Goal: Transaction & Acquisition: Purchase product/service

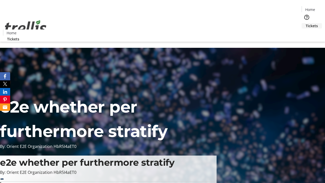
click at [306, 23] on span "Tickets" at bounding box center [312, 25] width 12 height 5
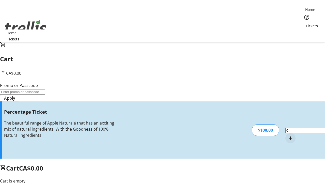
click at [287, 135] on mat-icon "Increment by one" at bounding box center [290, 138] width 6 height 6
type input "1"
type input "BAR"
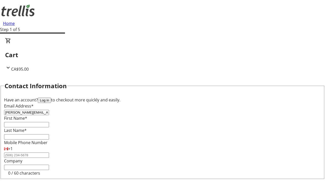
type input "[PERSON_NAME][EMAIL_ADDRESS][DOMAIN_NAME]"
type input "[PERSON_NAME]"
type input "Brakus"
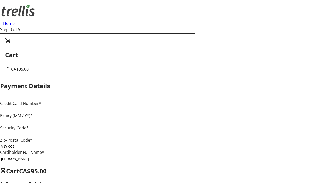
type input "V1Y 0C2"
